Goal: Navigation & Orientation: Find specific page/section

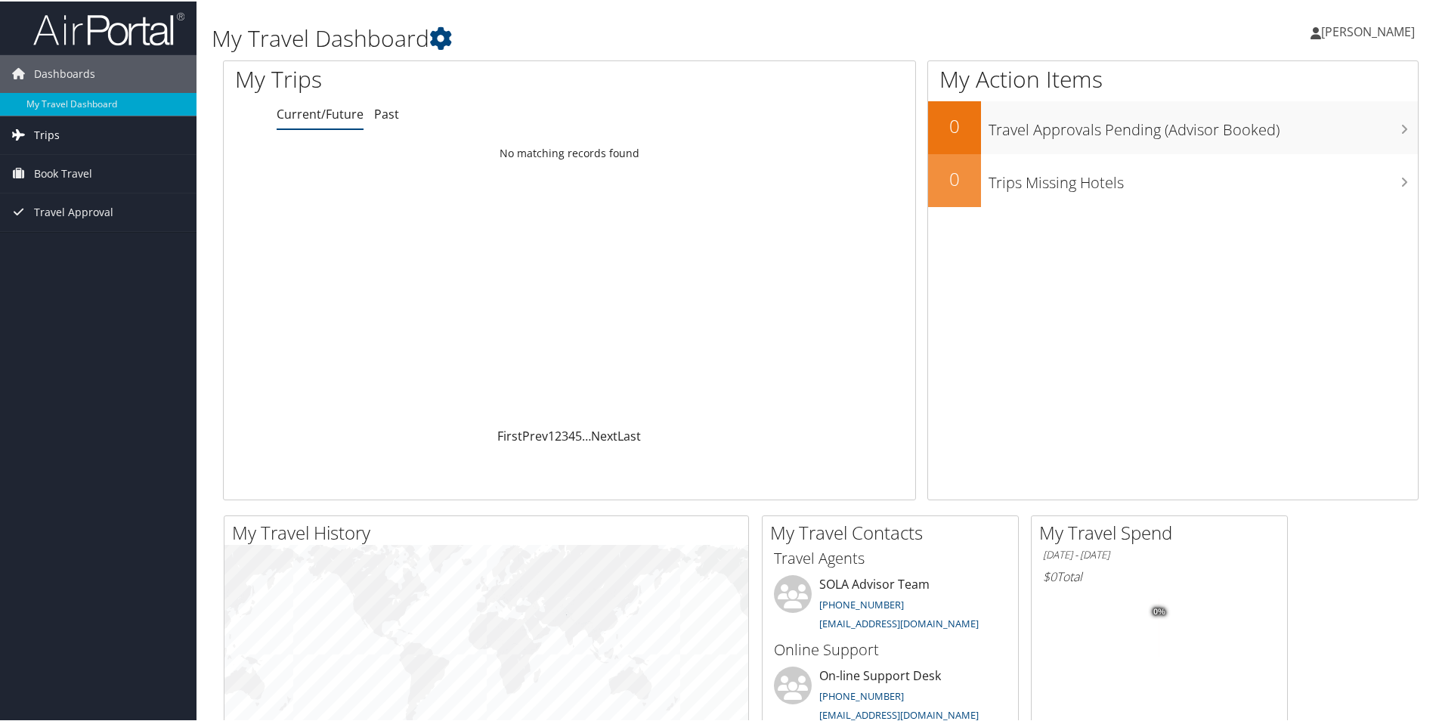
click at [49, 127] on span "Trips" at bounding box center [47, 134] width 26 height 38
click at [69, 183] on link "Past Trips" at bounding box center [98, 186] width 197 height 23
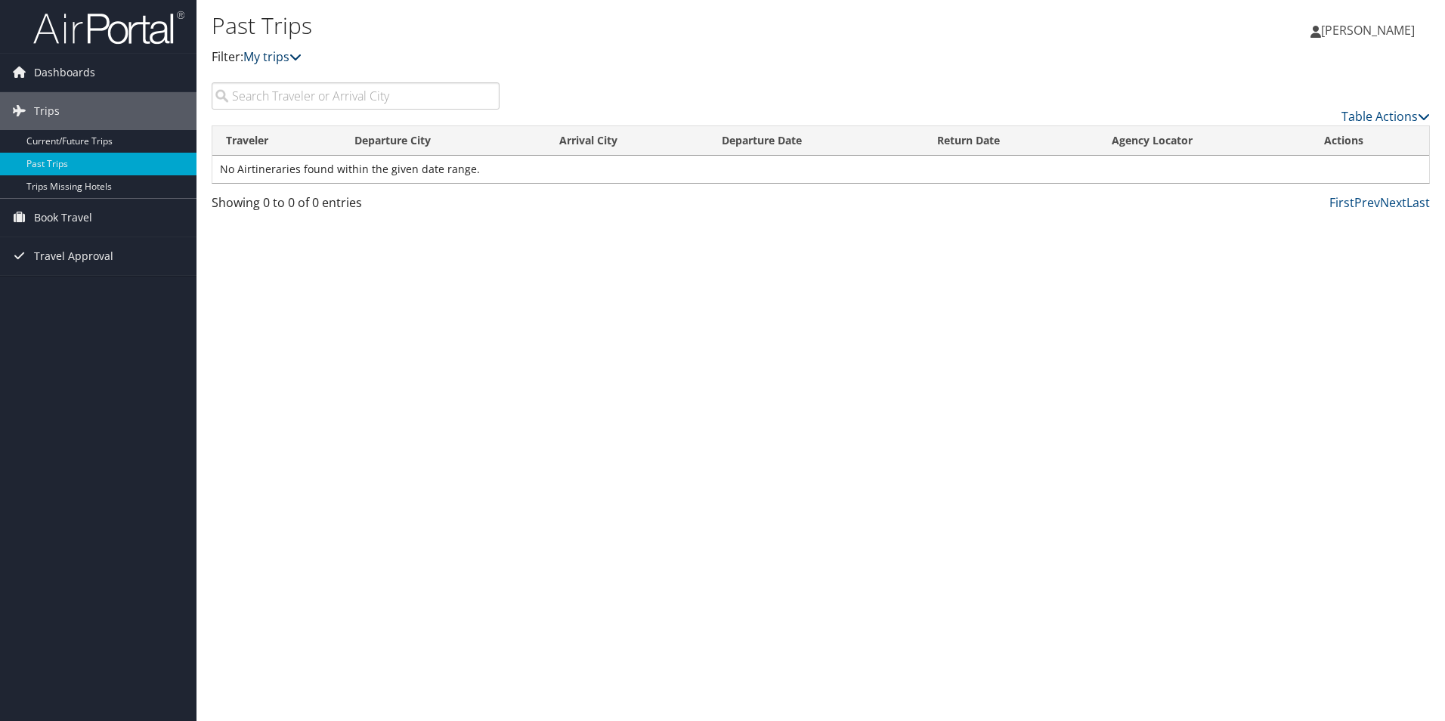
click at [300, 62] on icon at bounding box center [295, 57] width 12 height 12
click at [297, 56] on icon at bounding box center [295, 57] width 12 height 12
